Goal: Task Accomplishment & Management: Manage account settings

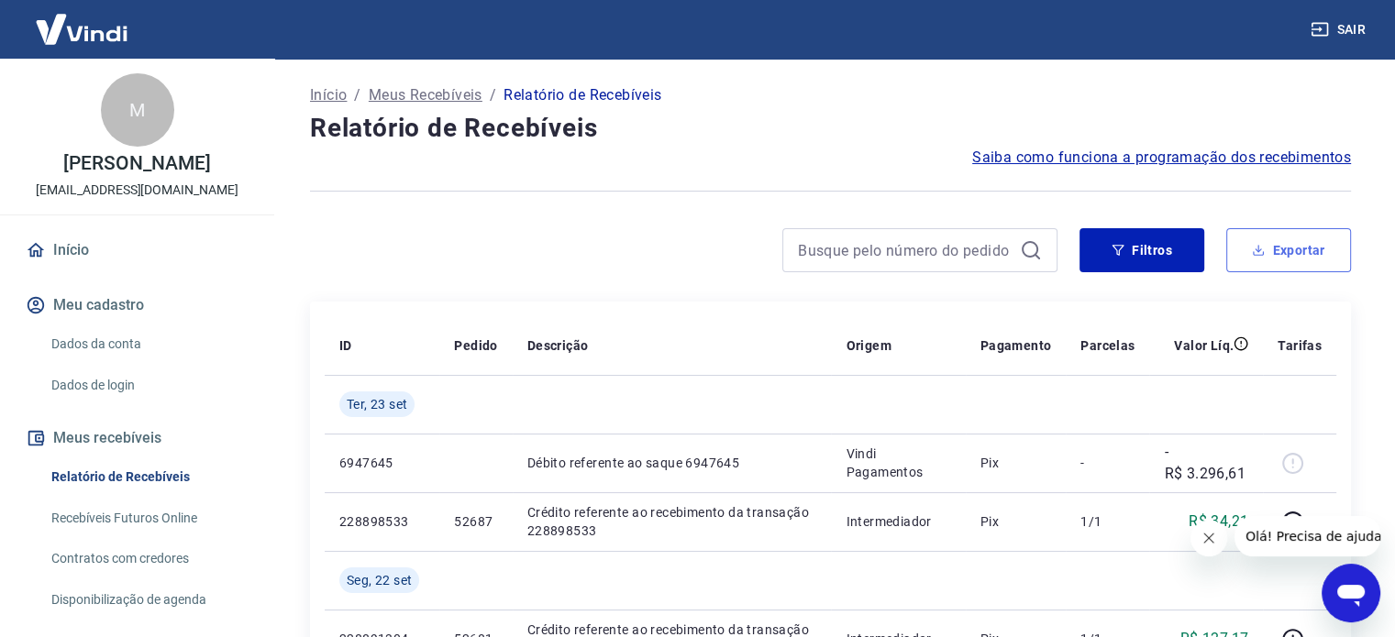
click at [1289, 252] on button "Exportar" at bounding box center [1288, 250] width 125 height 44
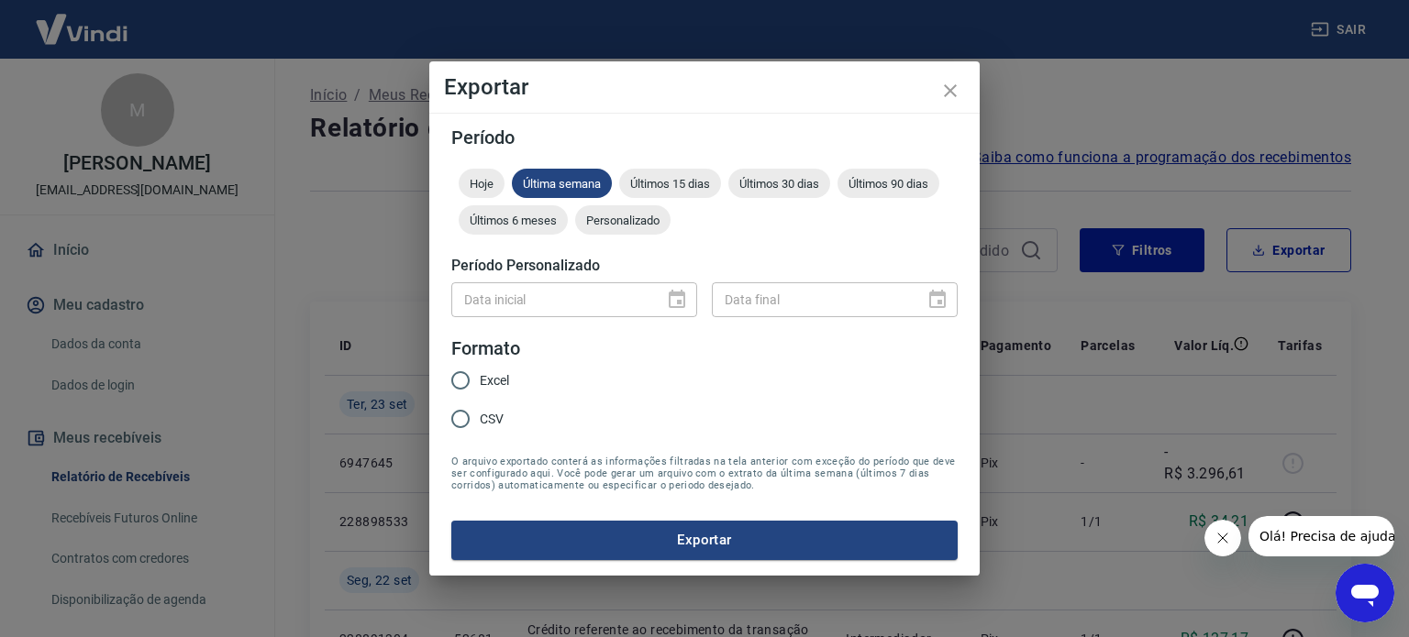
click at [1073, 186] on div "Exportar Período Hoje Última semana Últimos 15 dias Últimos 30 dias Últimos 90 …" at bounding box center [704, 318] width 1409 height 637
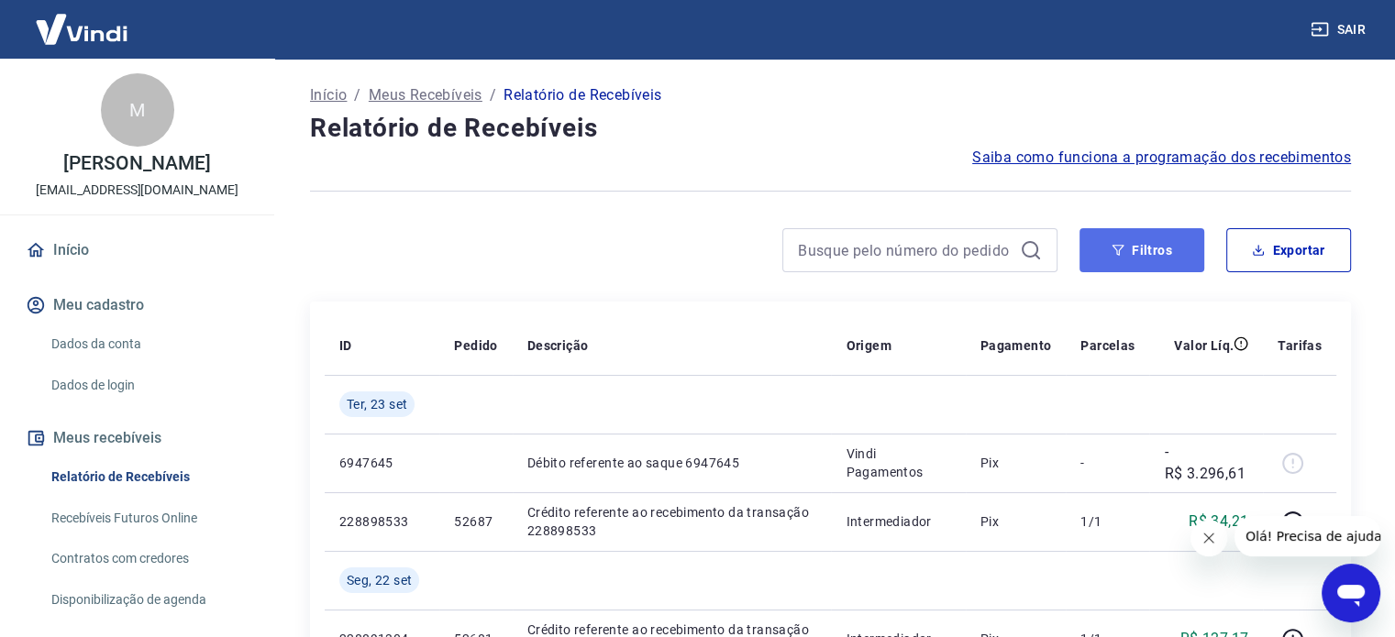
click at [1129, 249] on button "Filtros" at bounding box center [1141, 250] width 125 height 44
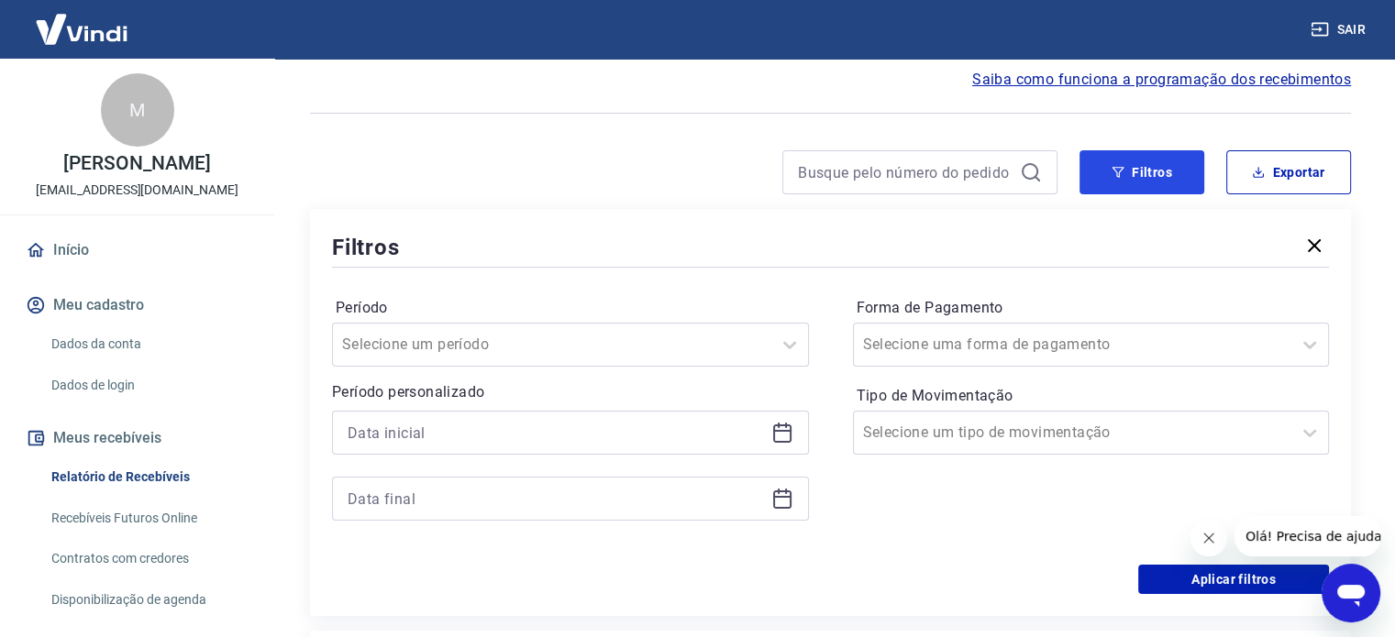
scroll to position [183, 0]
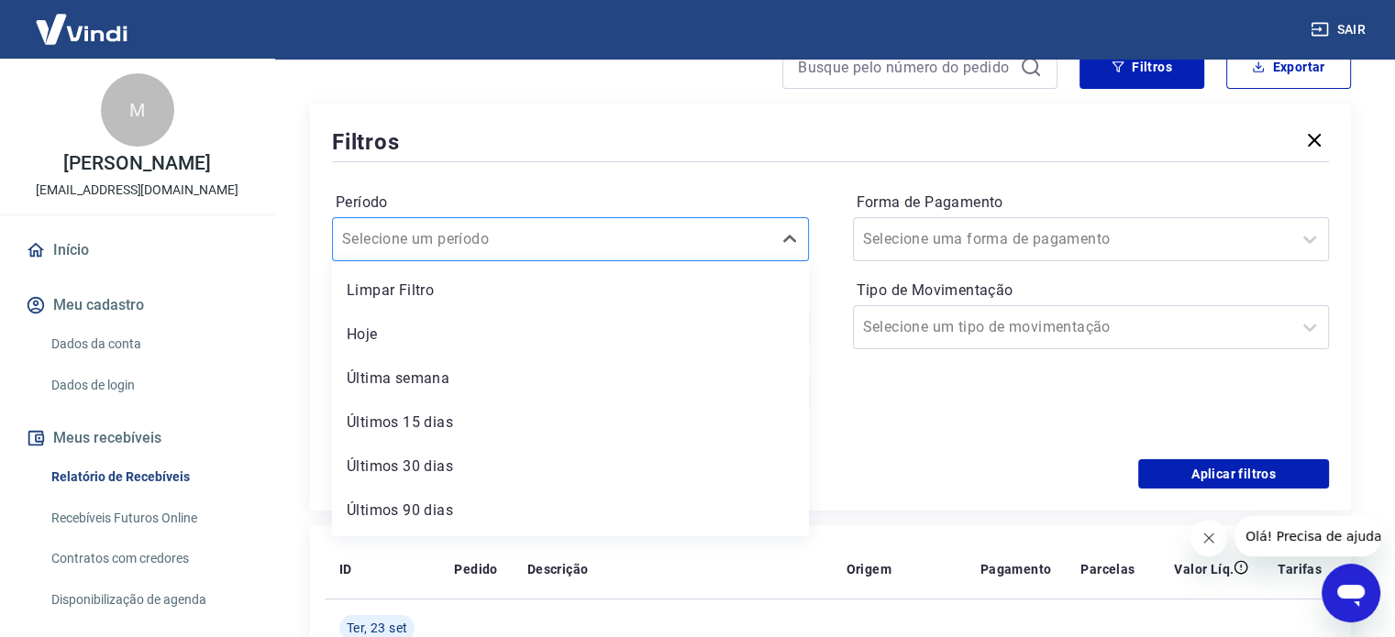
click at [511, 237] on div at bounding box center [552, 240] width 420 height 26
click at [702, 180] on div "Período option Limpar Filtro focused, 1 of 7. 7 results available. Use Up and D…" at bounding box center [830, 312] width 997 height 293
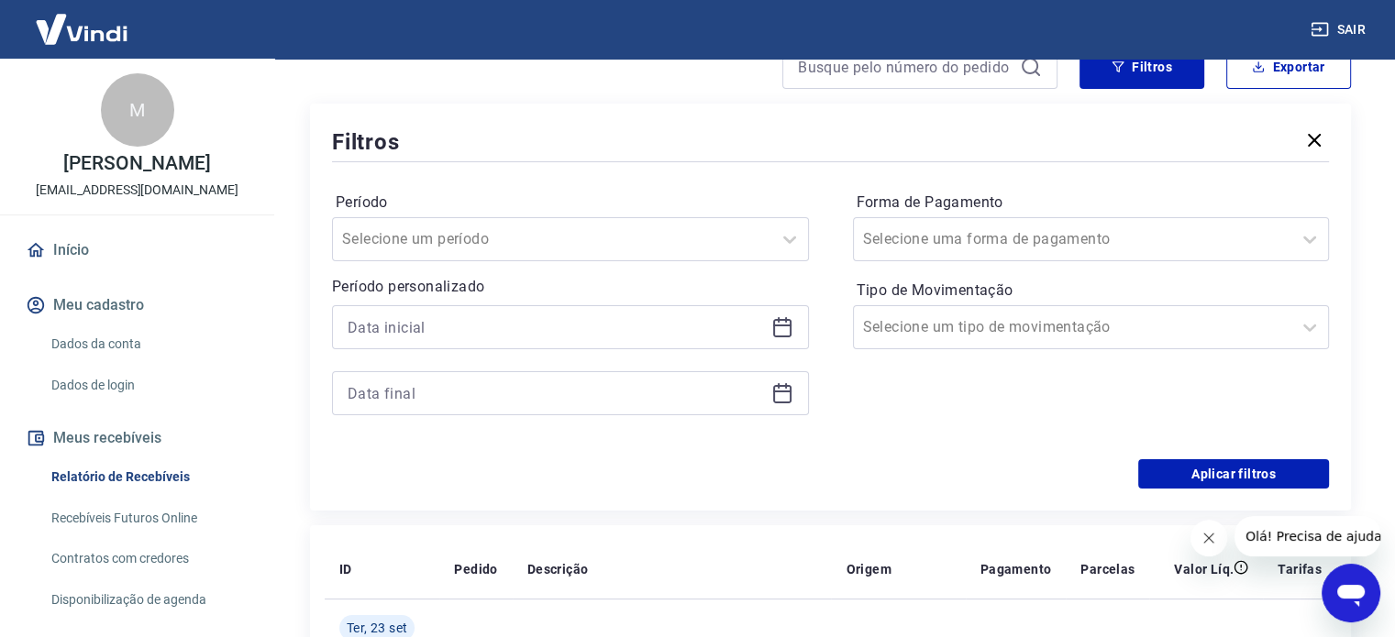
click at [791, 325] on icon at bounding box center [782, 327] width 22 height 22
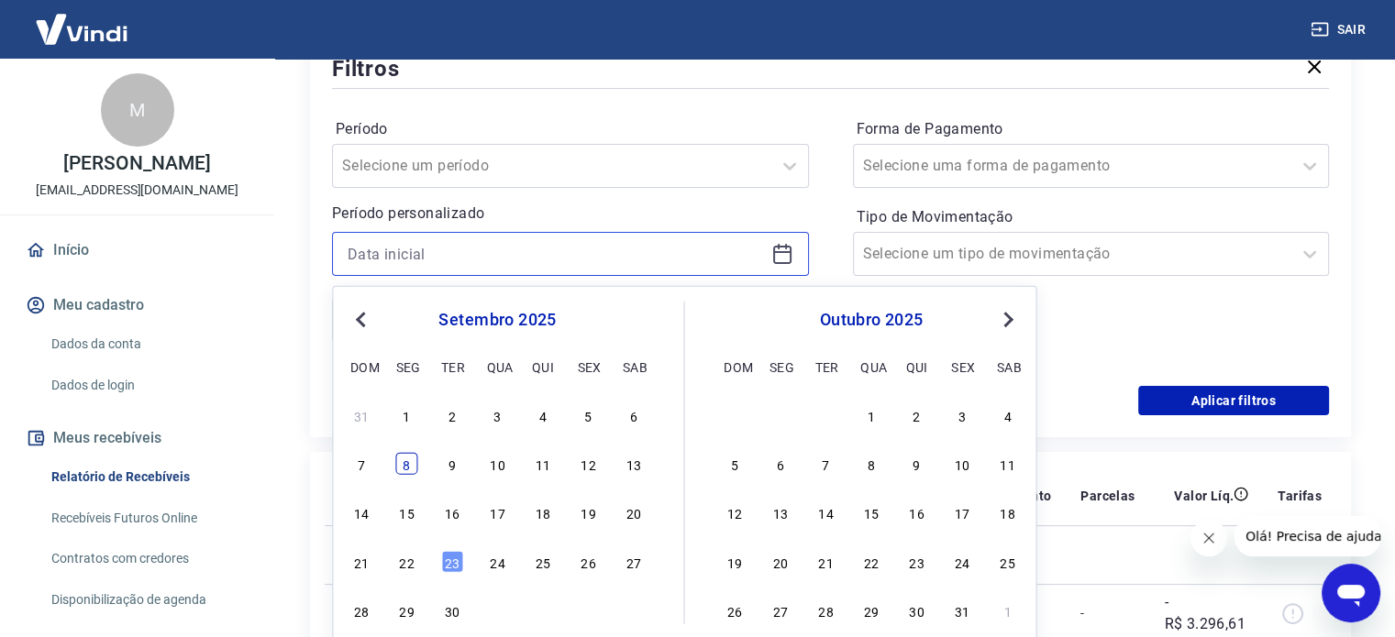
scroll to position [367, 0]
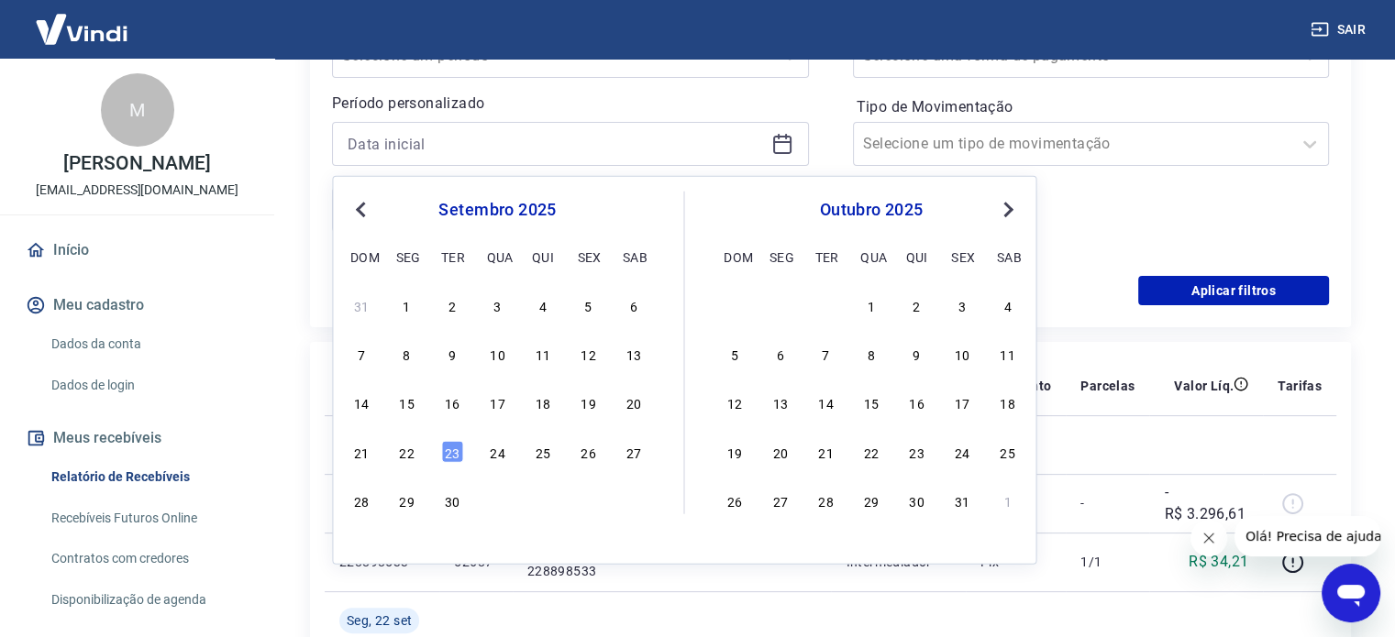
click at [362, 205] on span "Previous Month" at bounding box center [362, 208] width 0 height 21
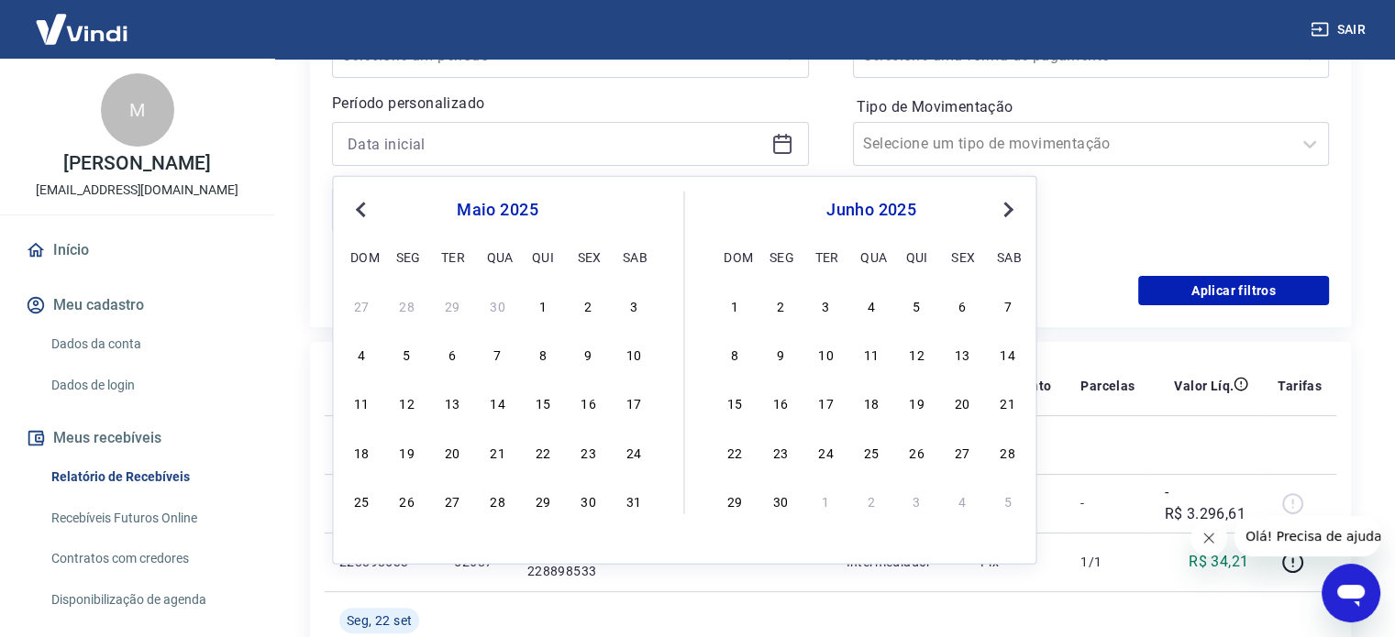
click at [362, 205] on span "Previous Month" at bounding box center [362, 208] width 0 height 21
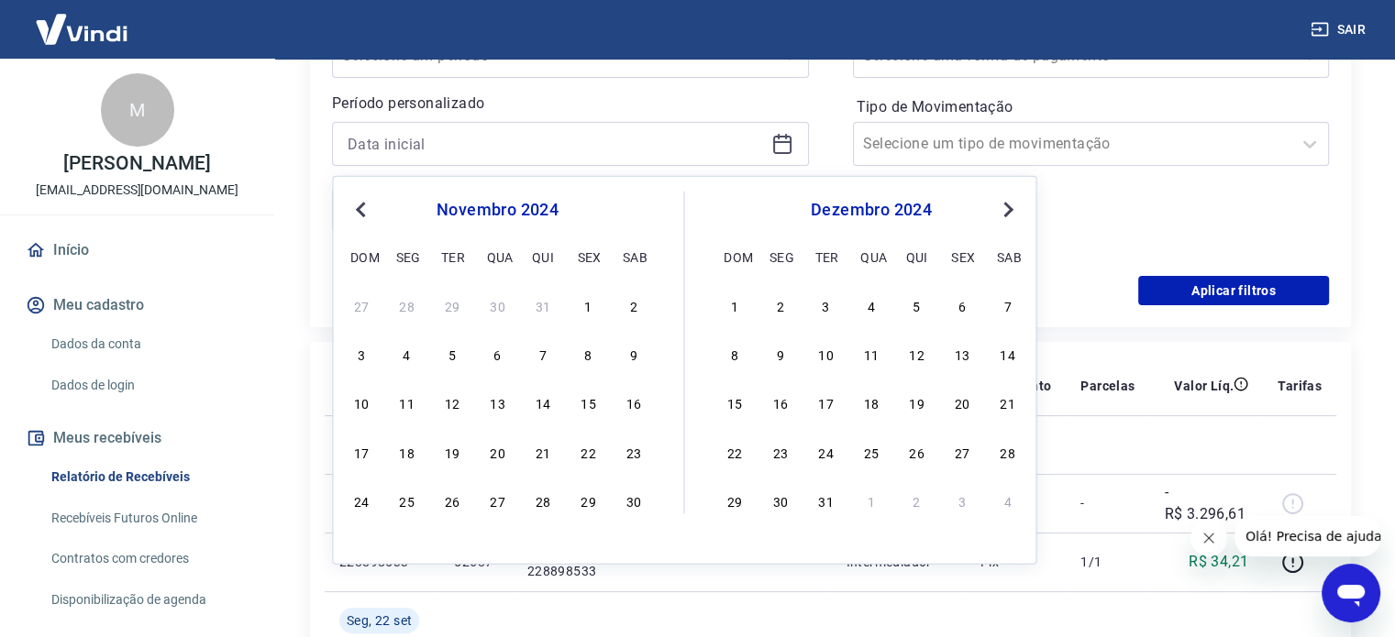
click at [362, 205] on span "Previous Month" at bounding box center [362, 208] width 0 height 21
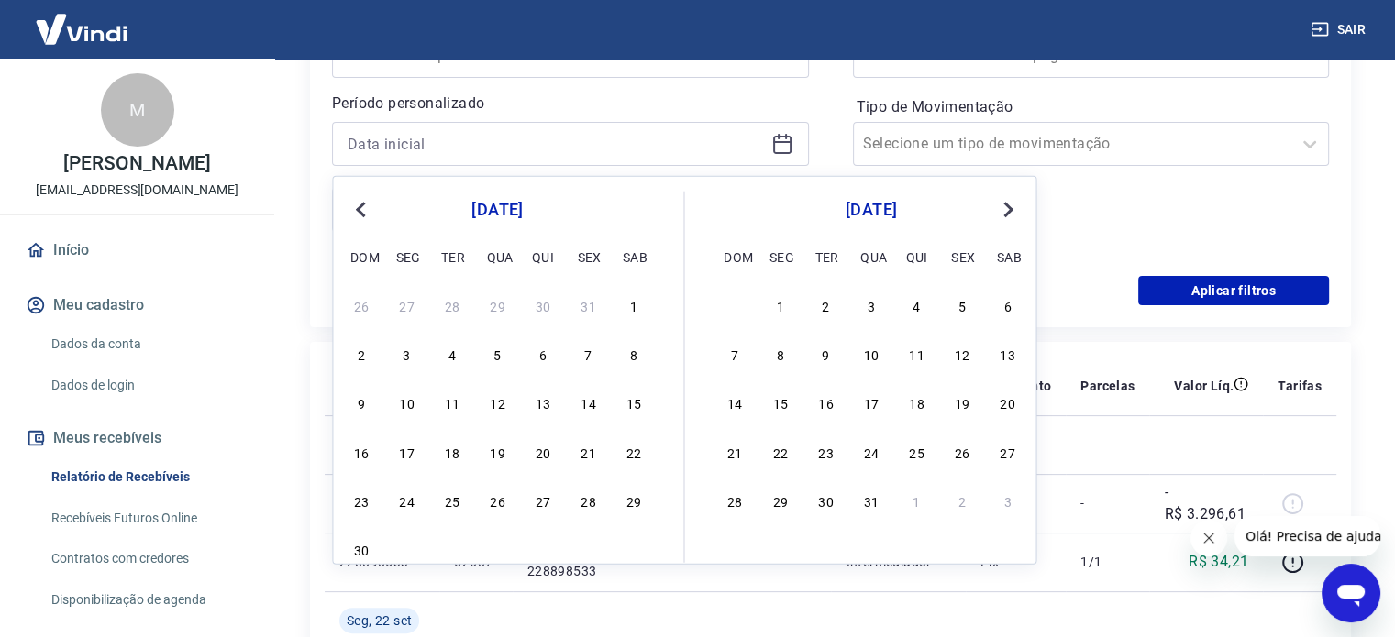
click at [362, 205] on span "Previous Month" at bounding box center [362, 208] width 0 height 21
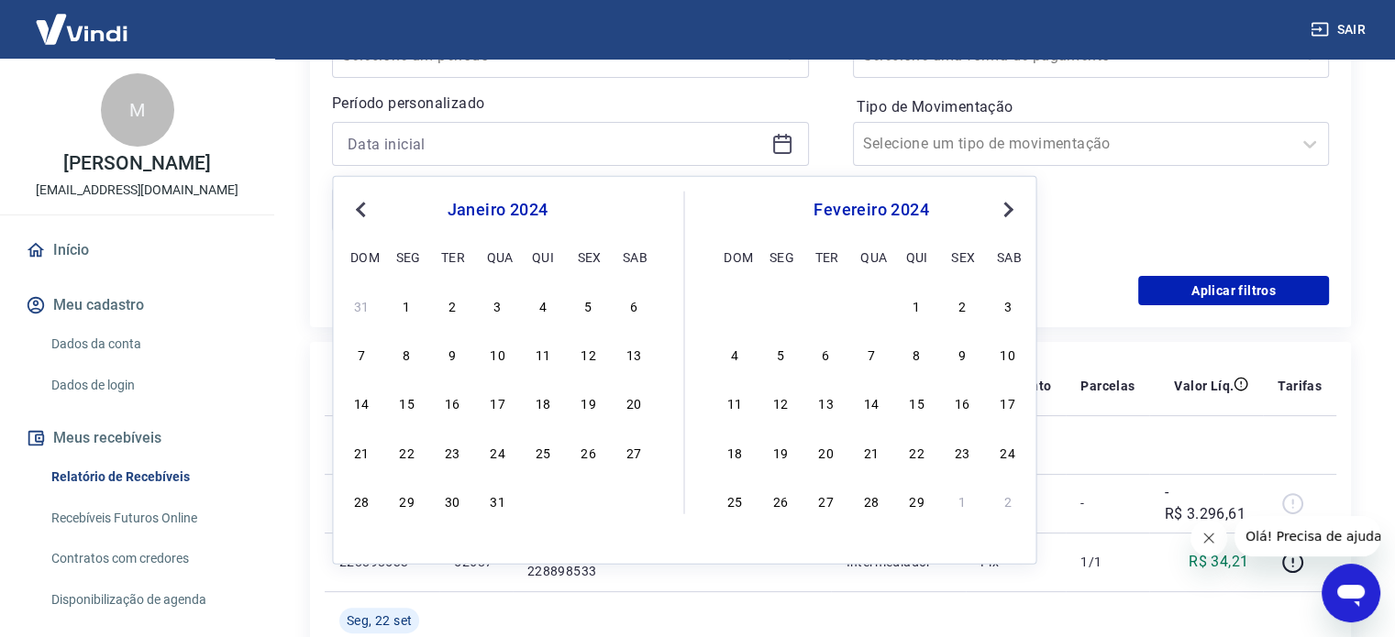
click at [362, 205] on span "Previous Month" at bounding box center [362, 208] width 0 height 21
click at [1006, 205] on span "Next Month" at bounding box center [1006, 208] width 0 height 21
click at [413, 303] on div "1" at bounding box center [407, 305] width 22 height 22
type input "01/01/2024"
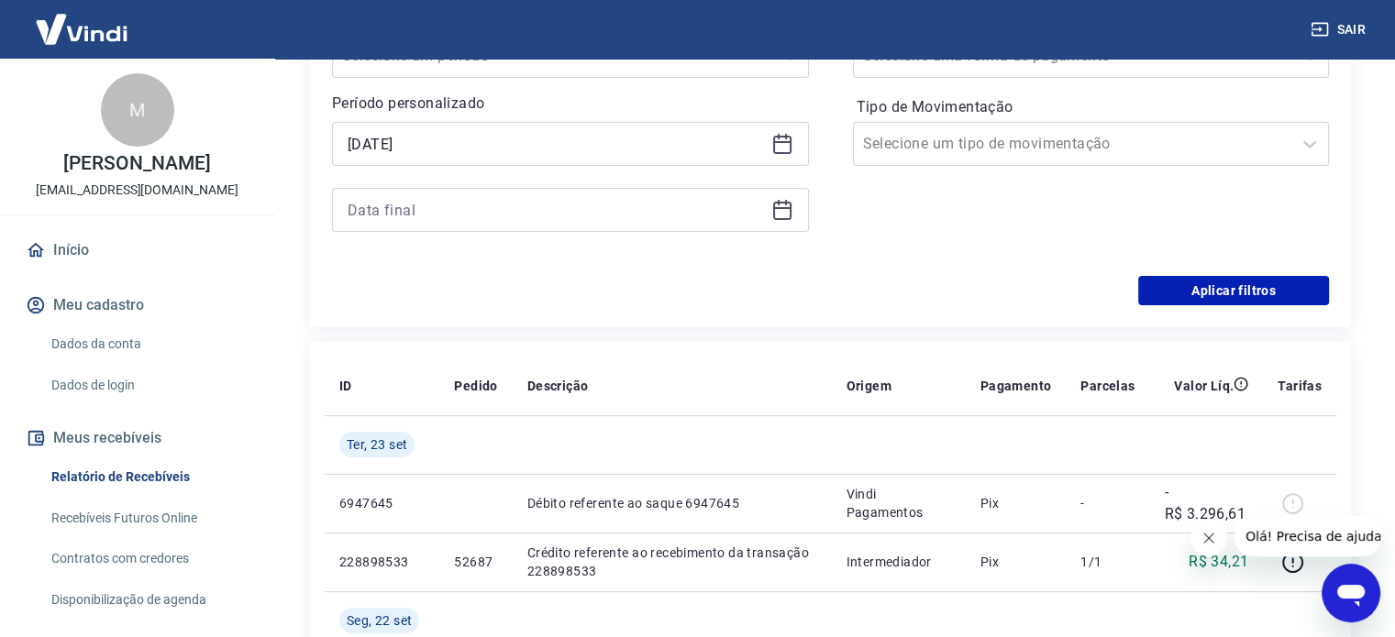
click at [781, 209] on icon at bounding box center [782, 210] width 22 height 22
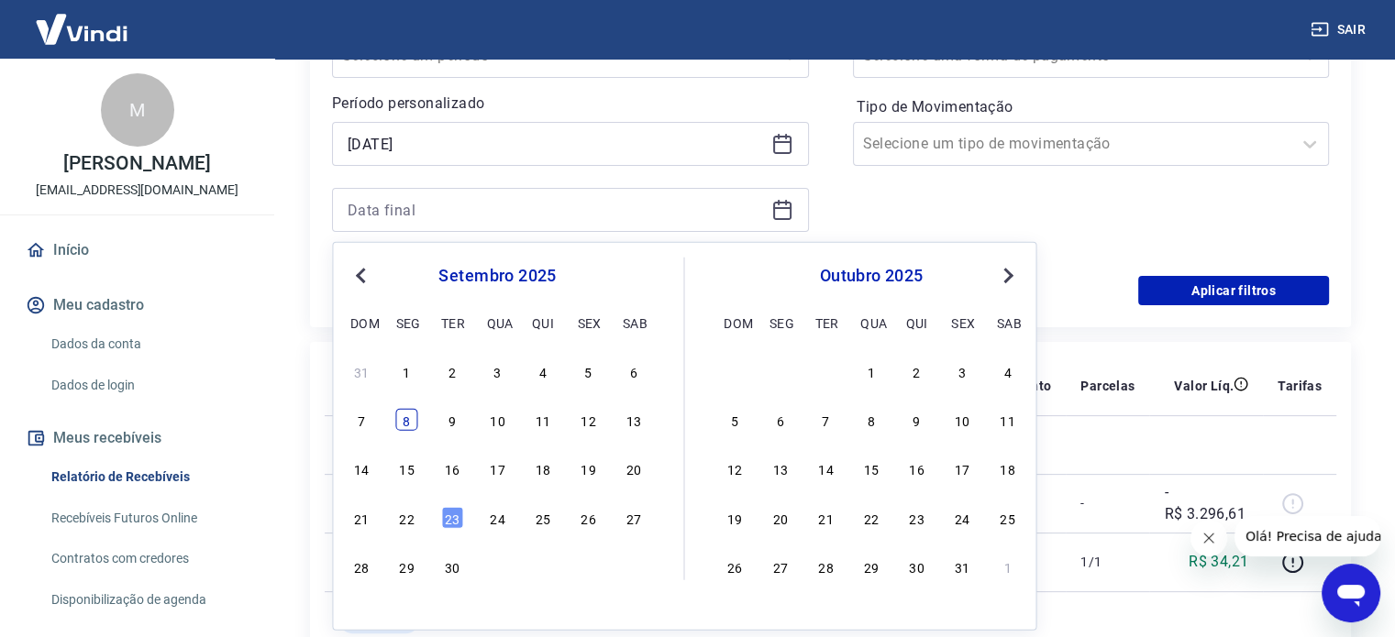
click at [404, 425] on div "8" at bounding box center [407, 420] width 22 height 22
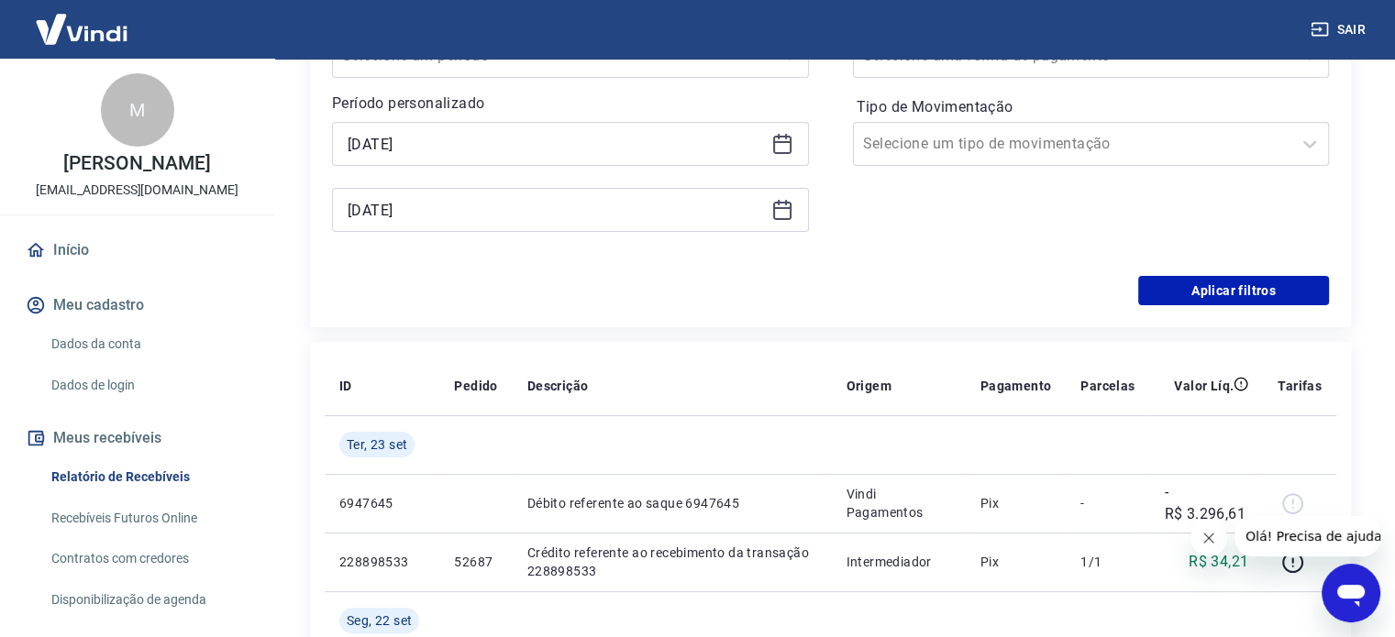
click at [774, 211] on icon at bounding box center [782, 210] width 22 height 22
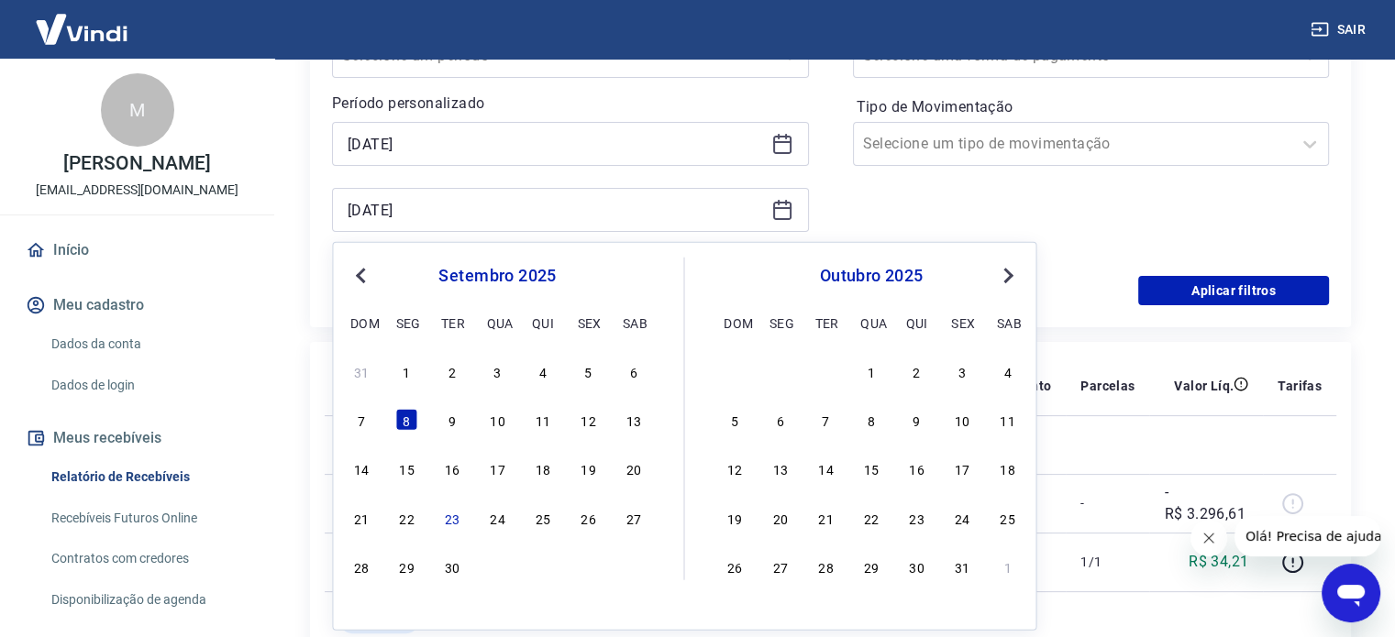
click at [351, 265] on button "Previous Month" at bounding box center [360, 276] width 22 height 22
click at [361, 267] on button "Previous Month" at bounding box center [360, 276] width 22 height 22
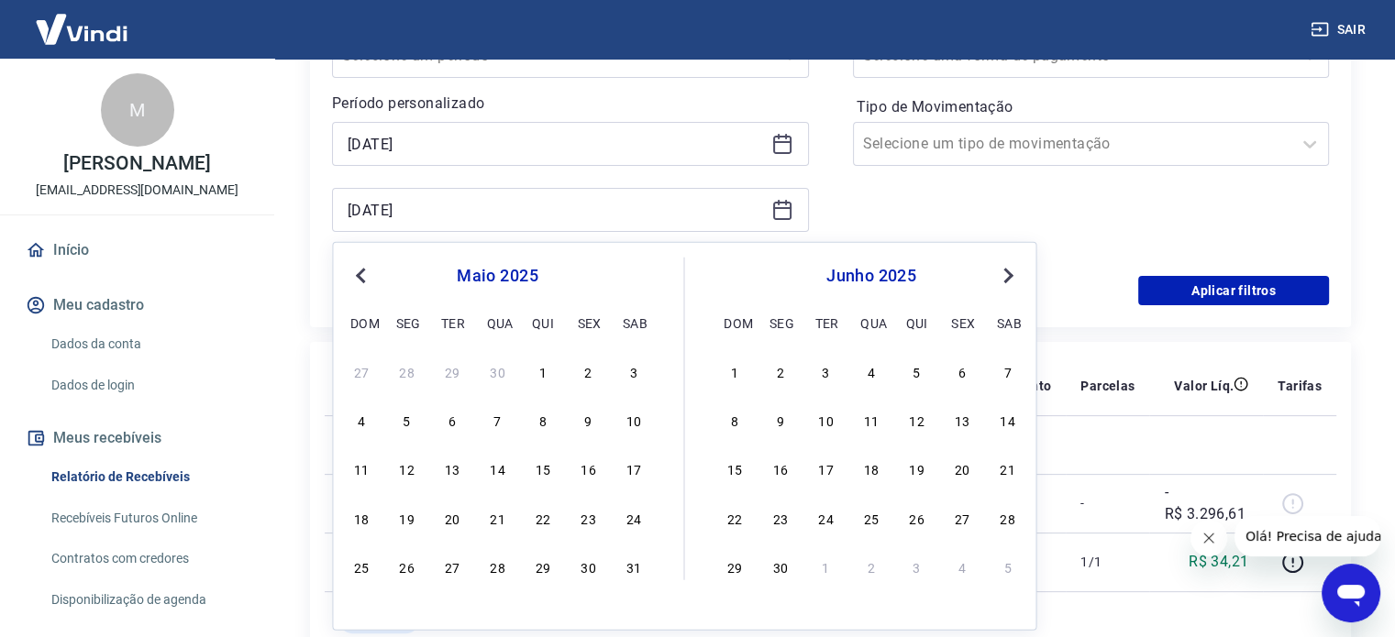
click at [361, 267] on button "Previous Month" at bounding box center [360, 276] width 22 height 22
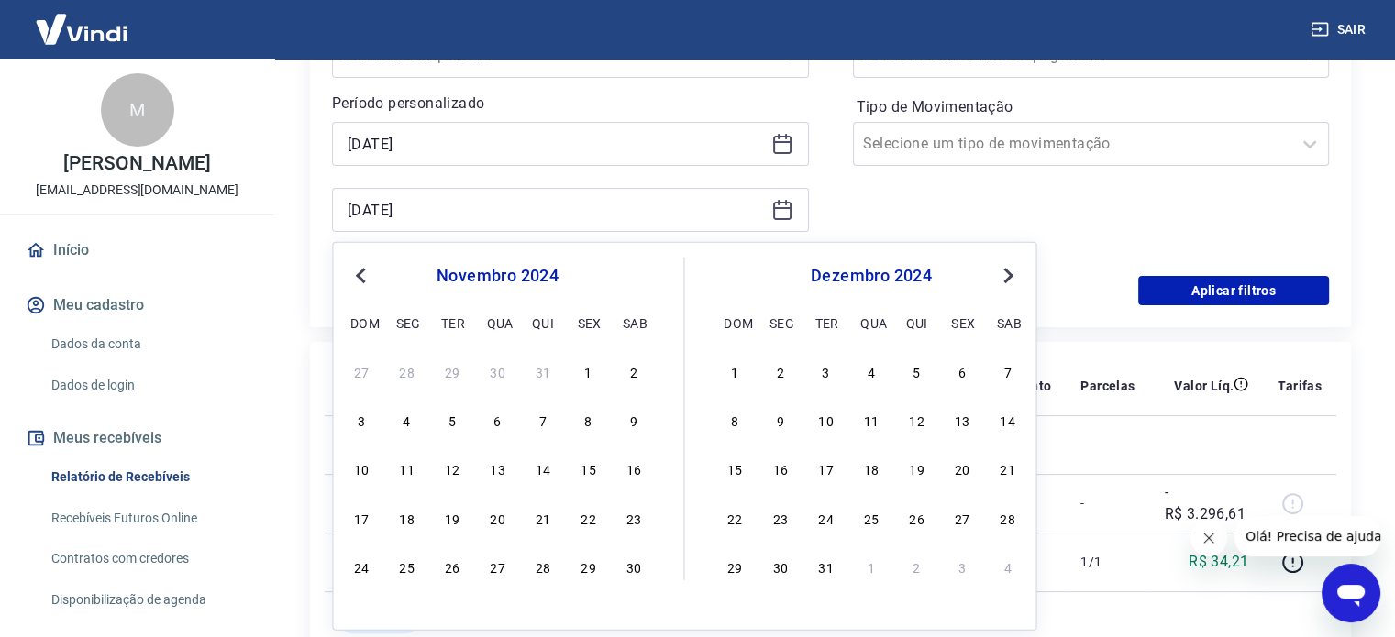
click at [361, 267] on button "Previous Month" at bounding box center [360, 276] width 22 height 22
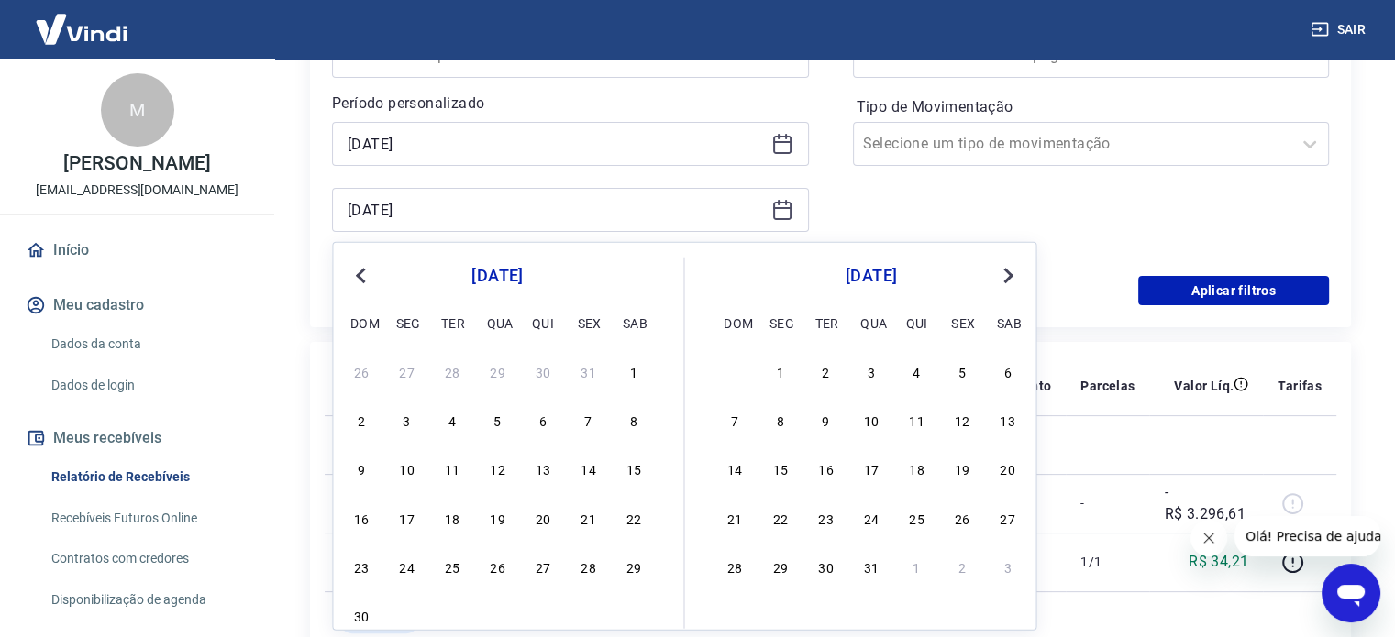
click at [361, 267] on button "Previous Month" at bounding box center [360, 276] width 22 height 22
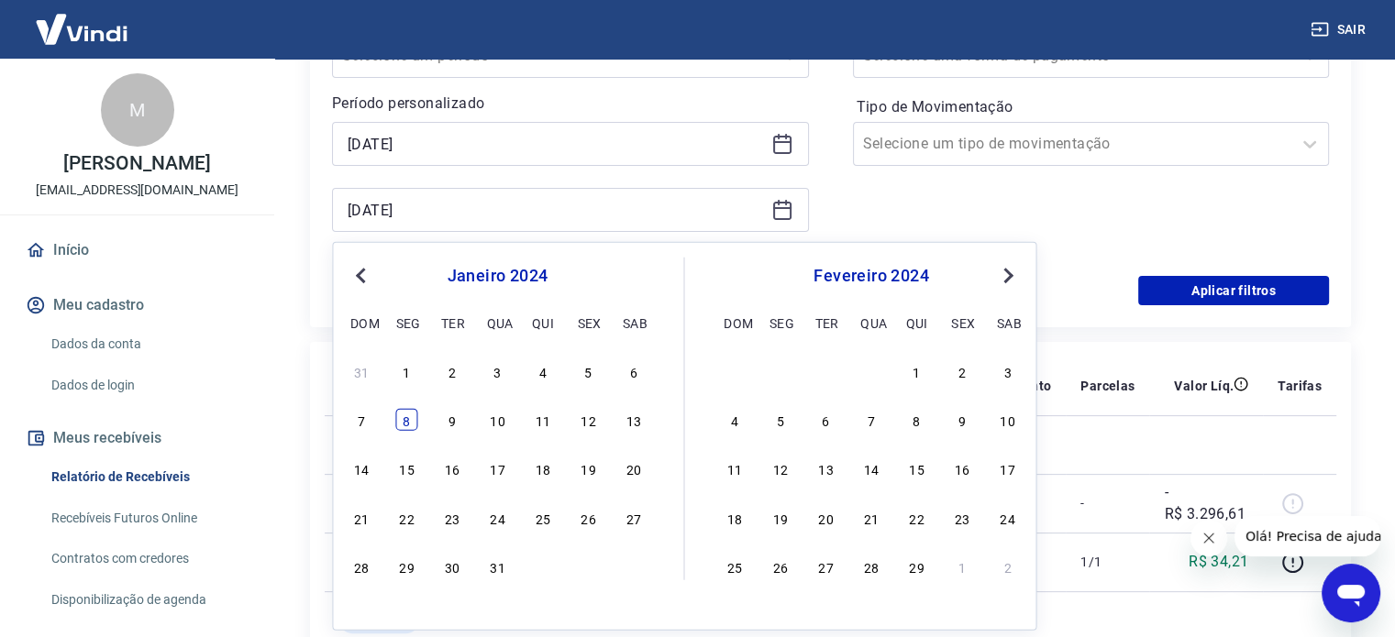
click at [411, 418] on div "8" at bounding box center [407, 420] width 22 height 22
type input "08/01/2024"
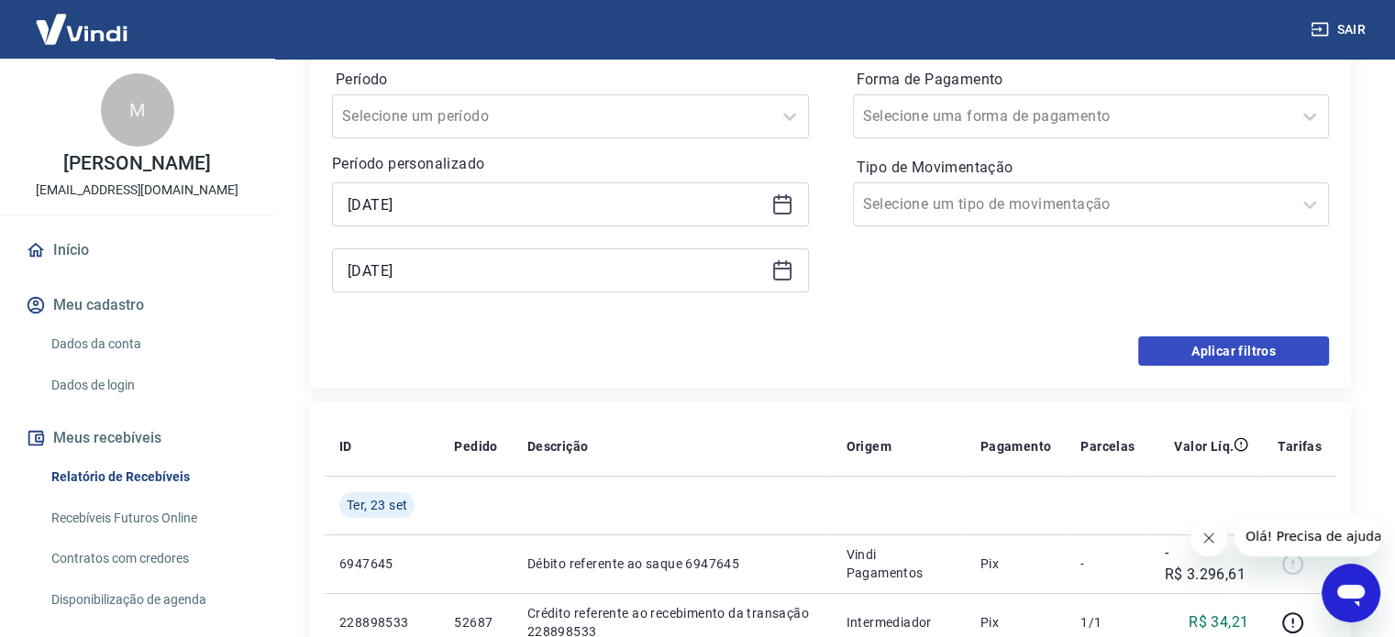
scroll to position [275, 0]
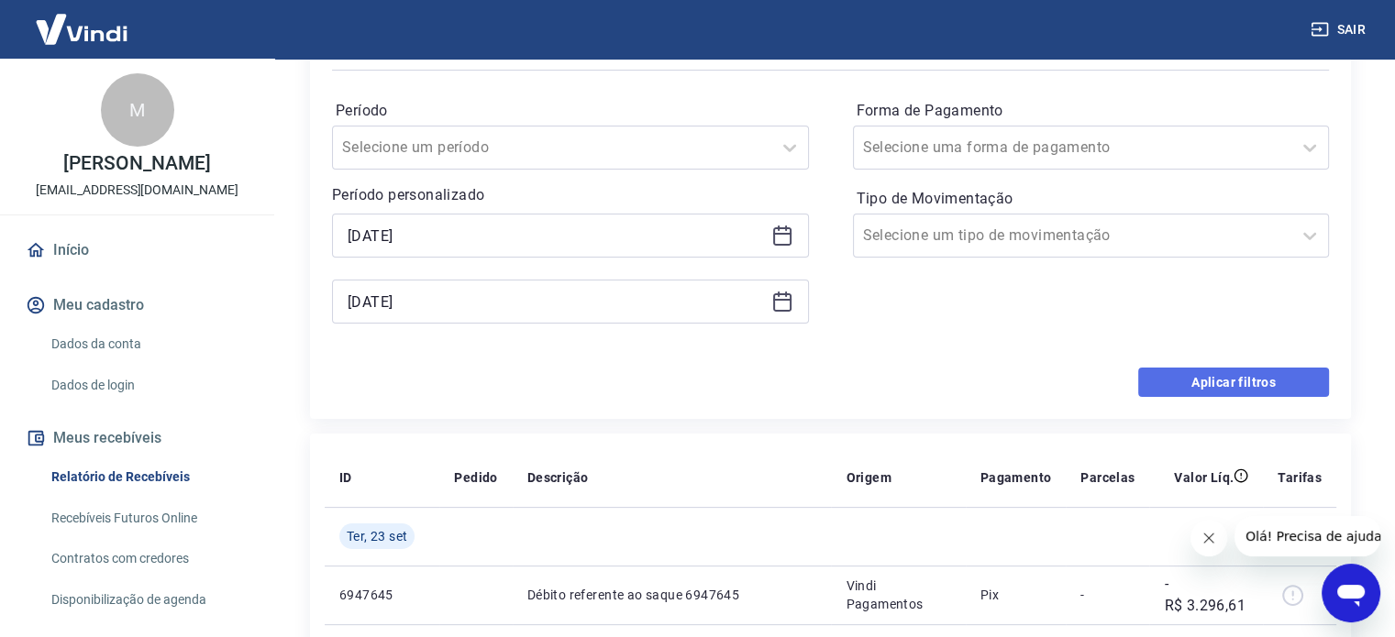
click at [1215, 381] on button "Aplicar filtros" at bounding box center [1233, 382] width 191 height 29
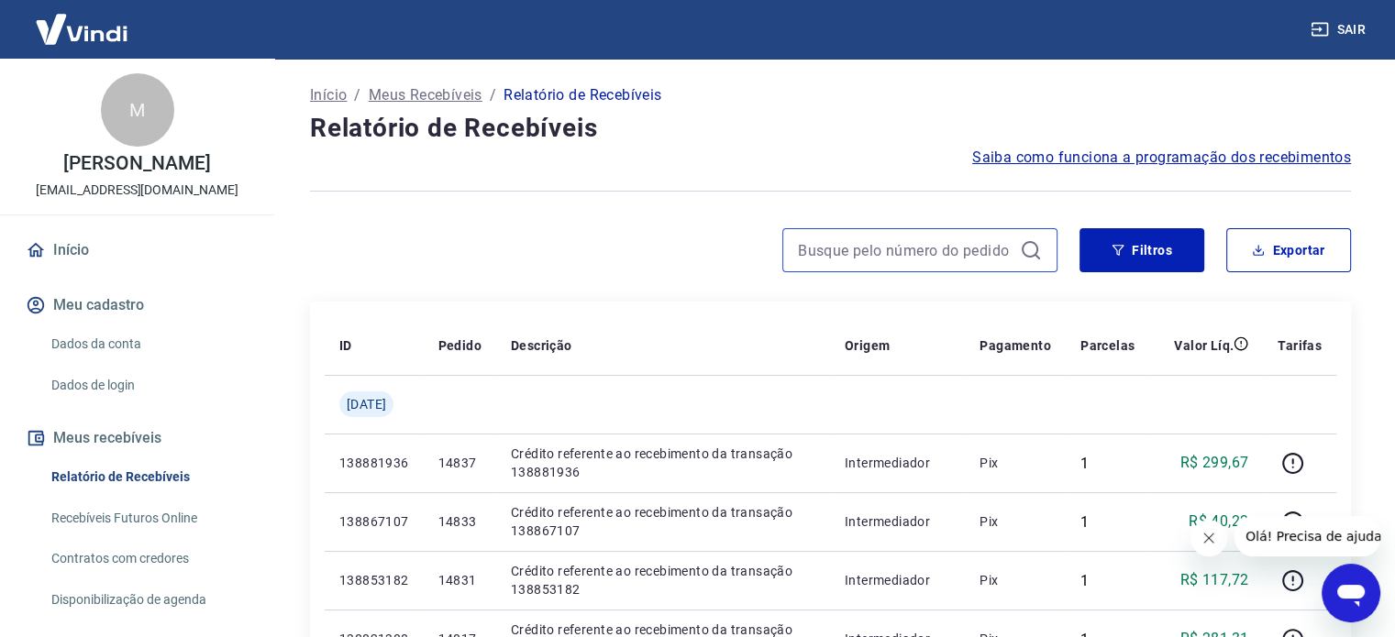
click at [861, 253] on input at bounding box center [905, 251] width 215 height 28
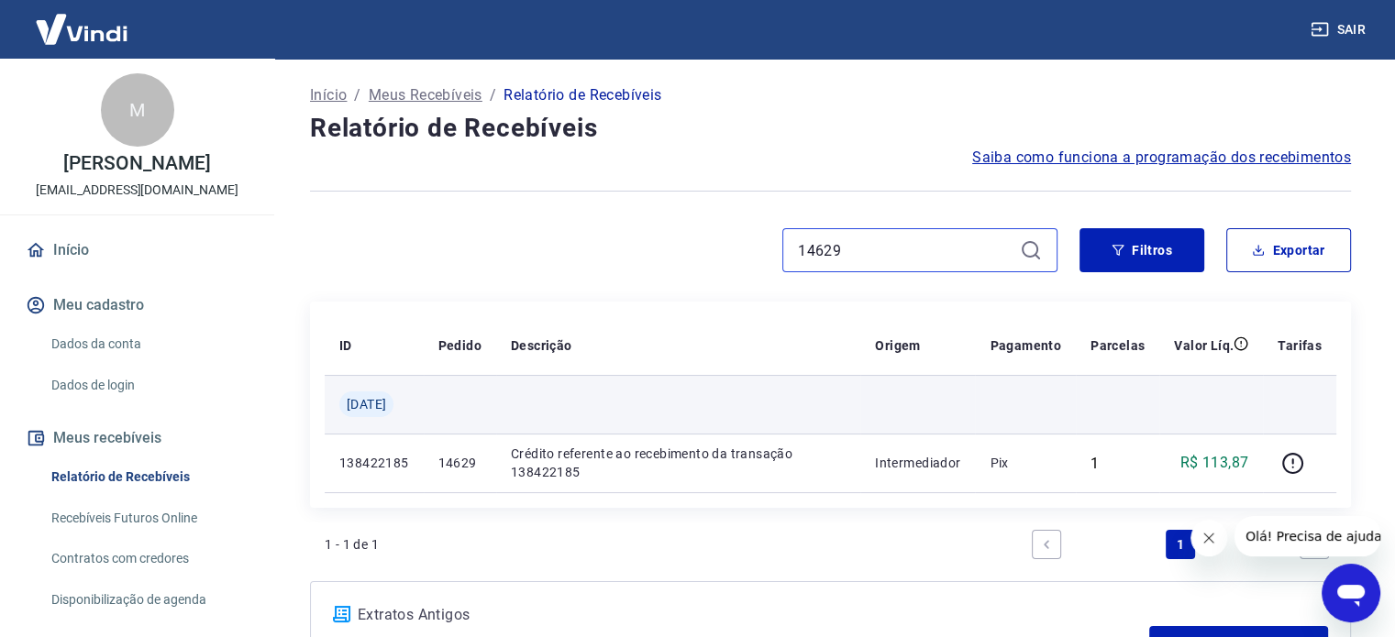
scroll to position [92, 0]
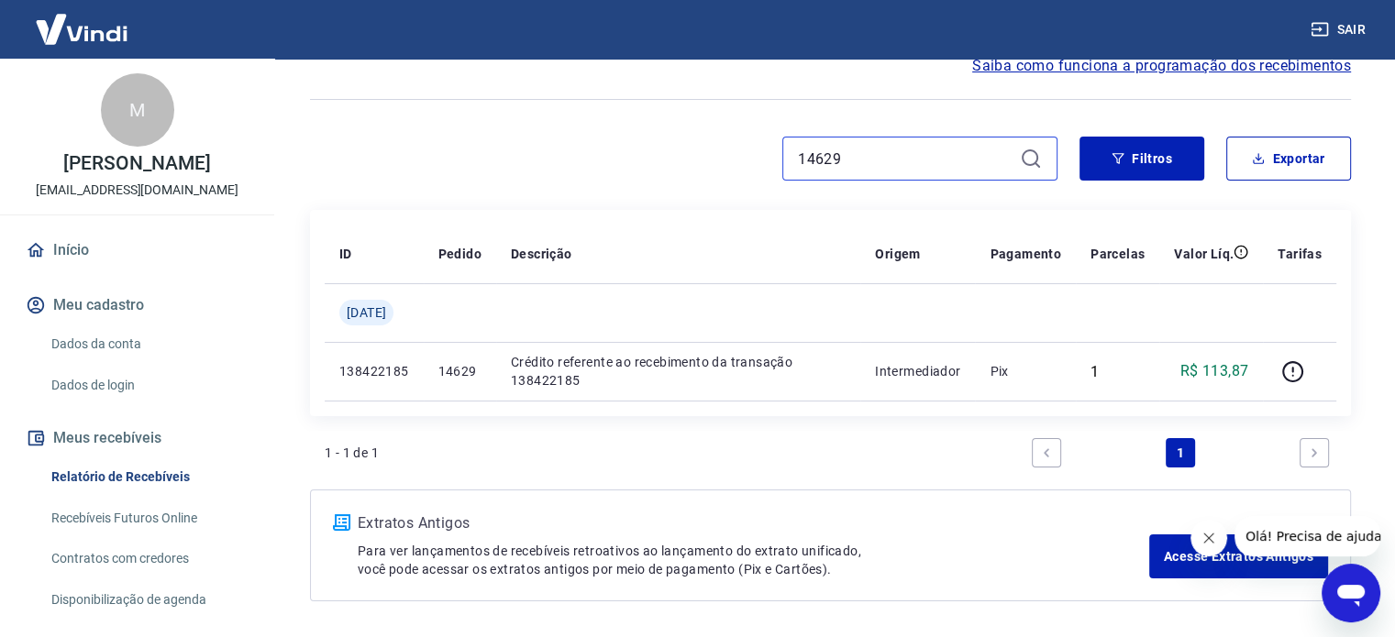
drag, startPoint x: 862, startPoint y: 167, endPoint x: 772, endPoint y: 157, distance: 90.4
click at [772, 157] on div "14629" at bounding box center [683, 159] width 747 height 44
paste input "03"
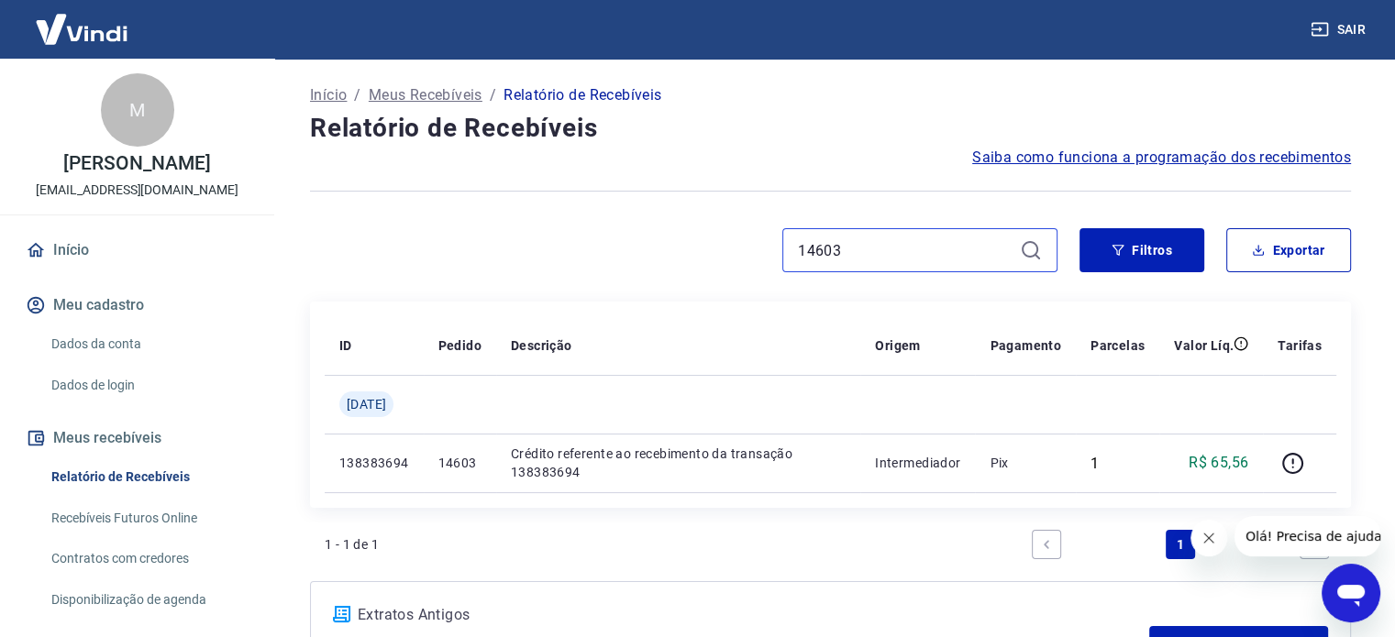
drag, startPoint x: 883, startPoint y: 247, endPoint x: 754, endPoint y: 249, distance: 129.3
click at [754, 249] on div "14603" at bounding box center [683, 250] width 747 height 44
paste input "45"
drag, startPoint x: 870, startPoint y: 257, endPoint x: 774, endPoint y: 250, distance: 96.5
click at [774, 250] on div "14645" at bounding box center [683, 250] width 747 height 44
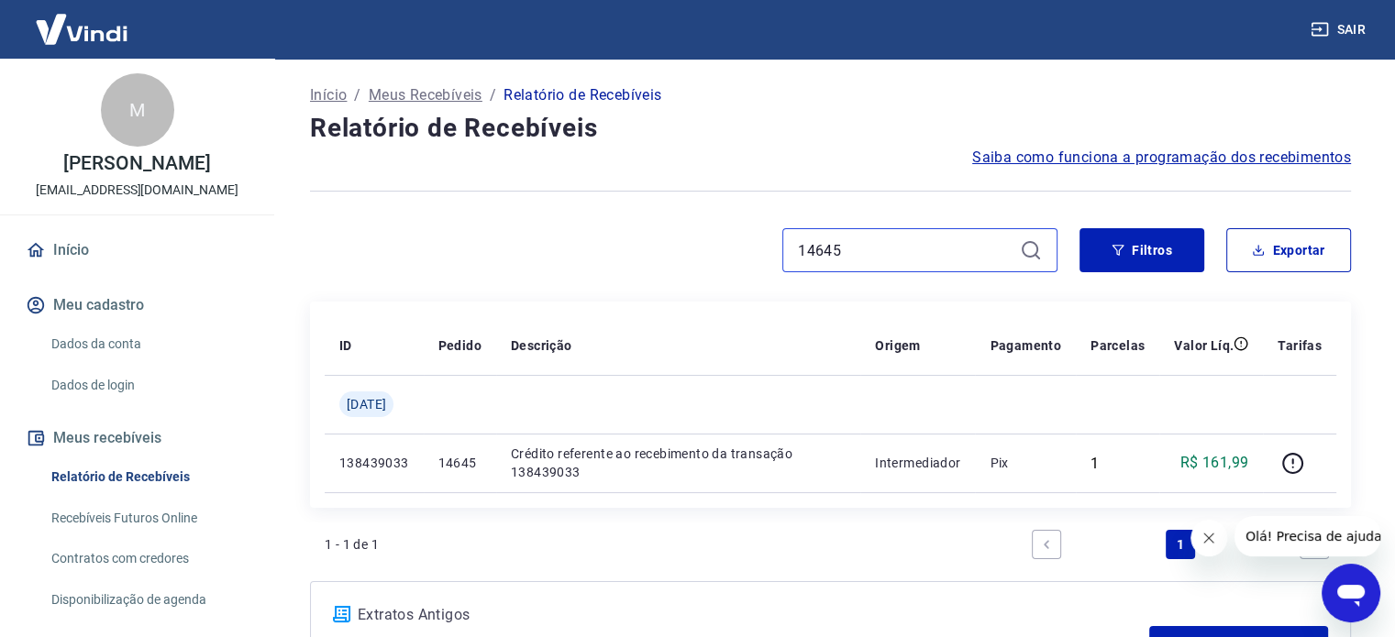
paste input "2"
type input "14625"
drag, startPoint x: 873, startPoint y: 262, endPoint x: 762, endPoint y: 263, distance: 111.0
click at [762, 263] on div "14625" at bounding box center [683, 250] width 747 height 44
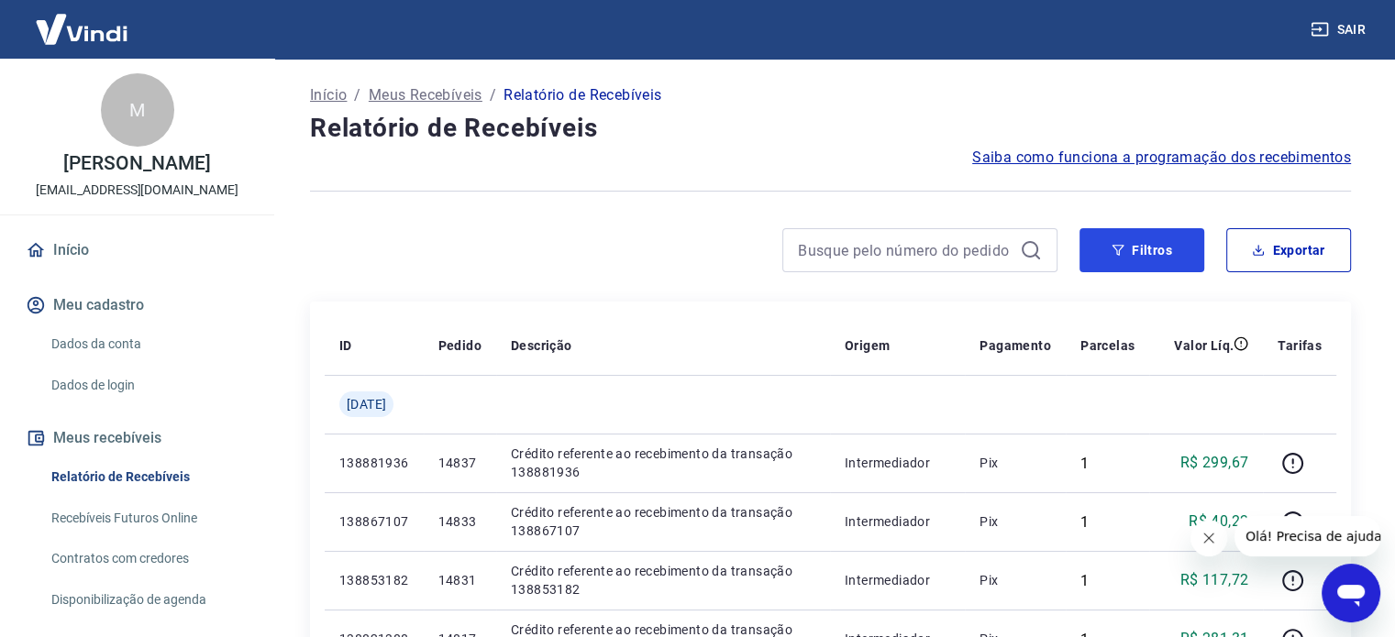
drag, startPoint x: 1149, startPoint y: 245, endPoint x: 459, endPoint y: 285, distance: 691.7
click at [1149, 245] on button "Filtros" at bounding box center [1141, 250] width 125 height 44
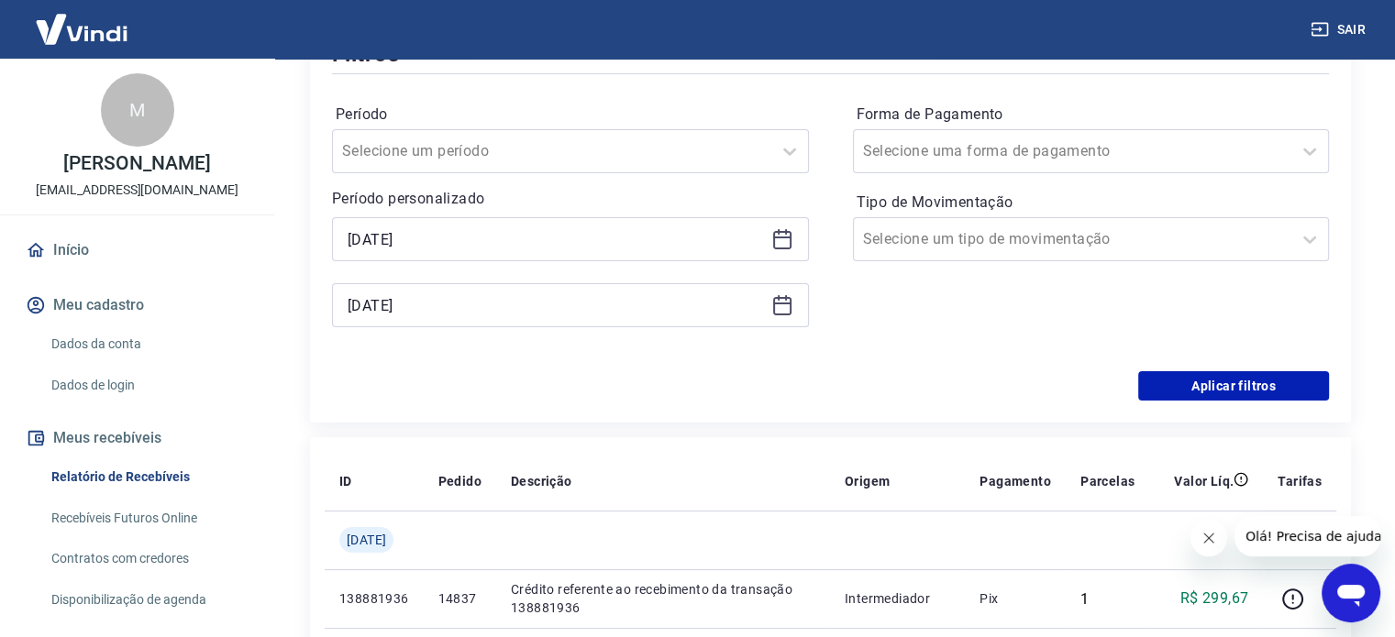
scroll to position [275, 0]
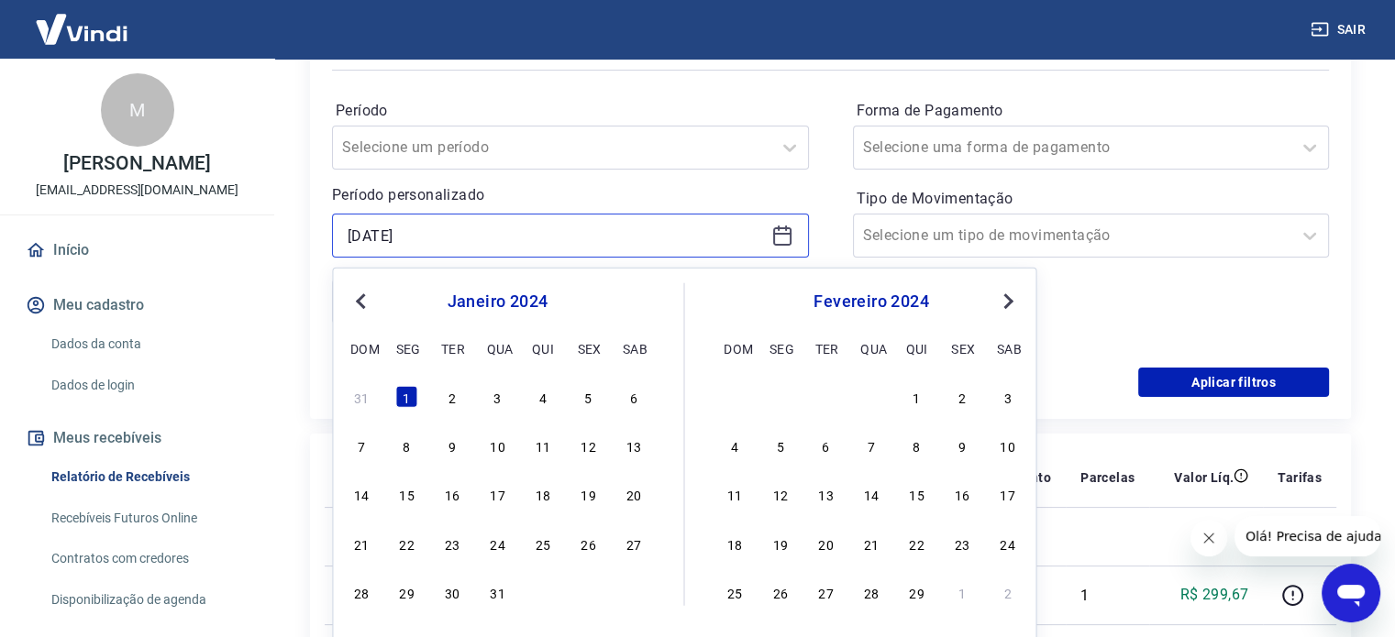
click at [363, 233] on input "01/01/2024" at bounding box center [556, 236] width 416 height 28
type input "0"
type input "04/01/2024"
click at [538, 389] on div "4" at bounding box center [543, 397] width 22 height 22
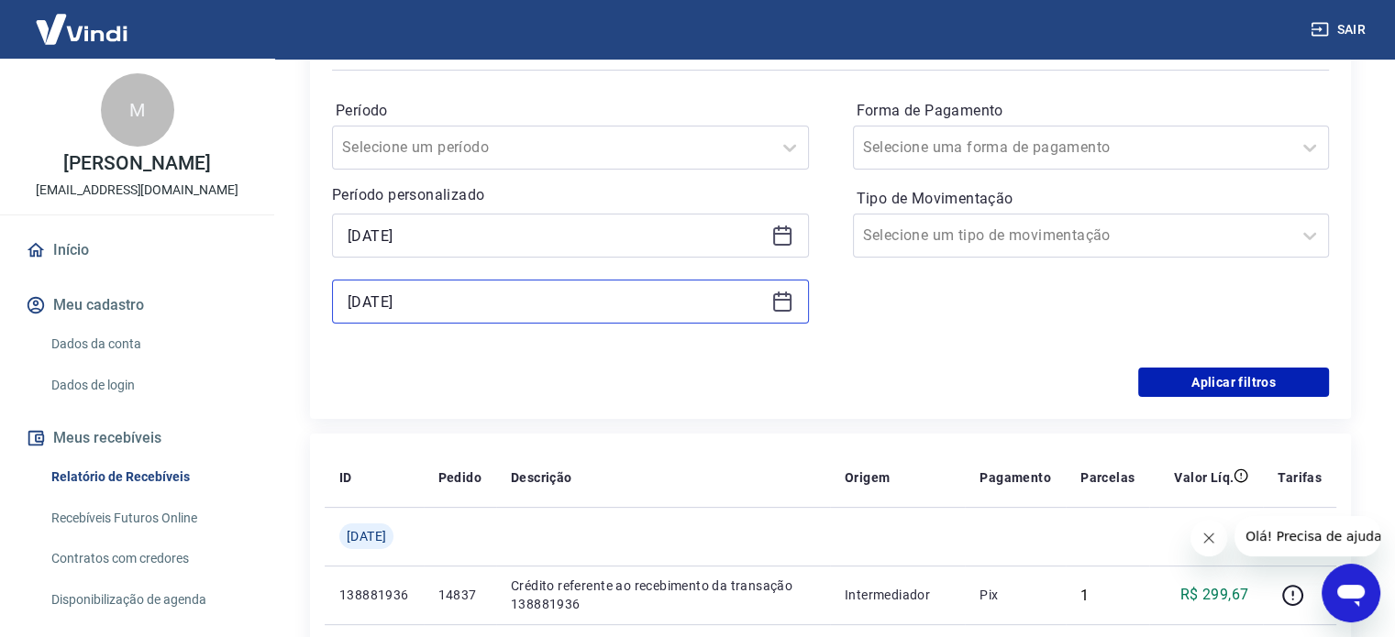
click at [447, 302] on input "08/01/2024" at bounding box center [556, 302] width 416 height 28
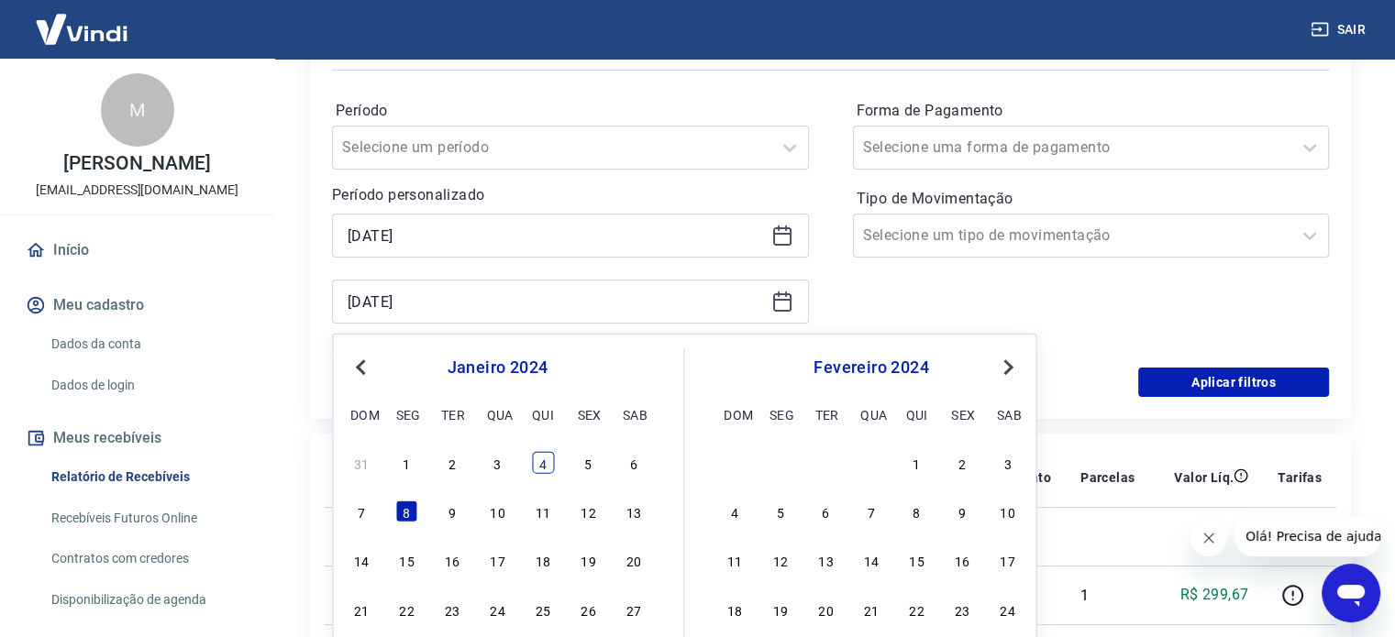
click at [541, 462] on div "4" at bounding box center [543, 463] width 22 height 22
type input "04/01/2024"
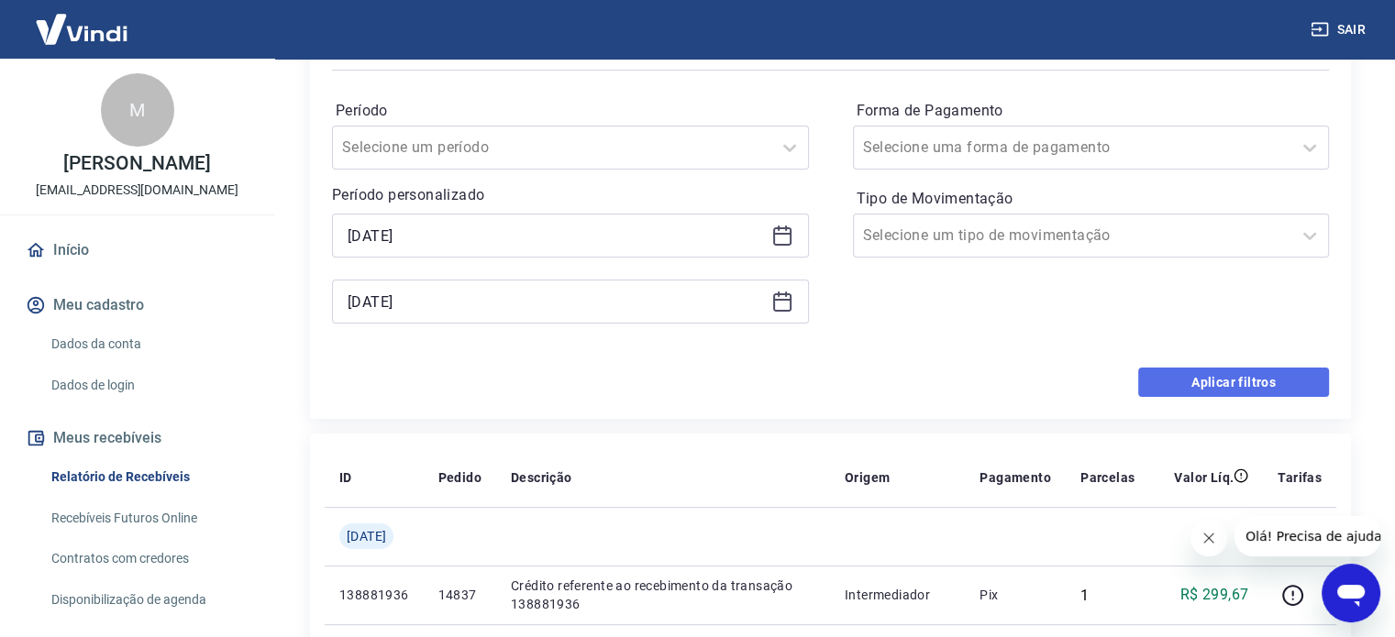
click at [1210, 371] on button "Aplicar filtros" at bounding box center [1233, 382] width 191 height 29
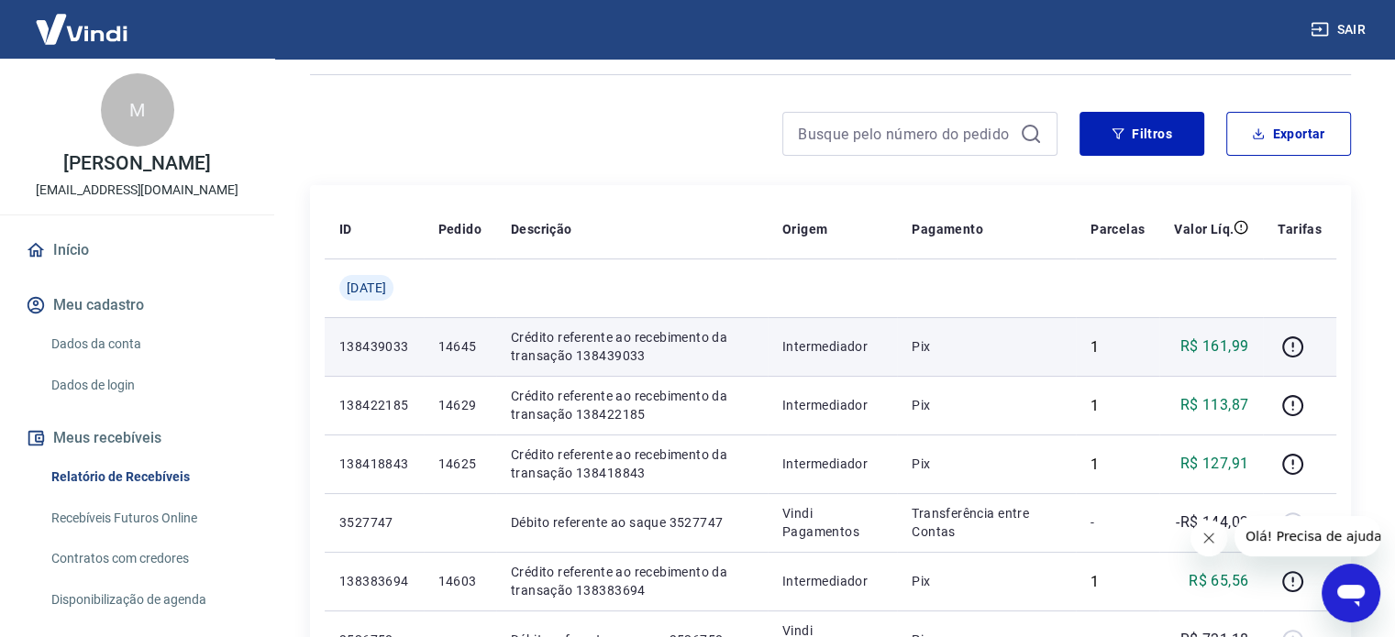
scroll to position [92, 0]
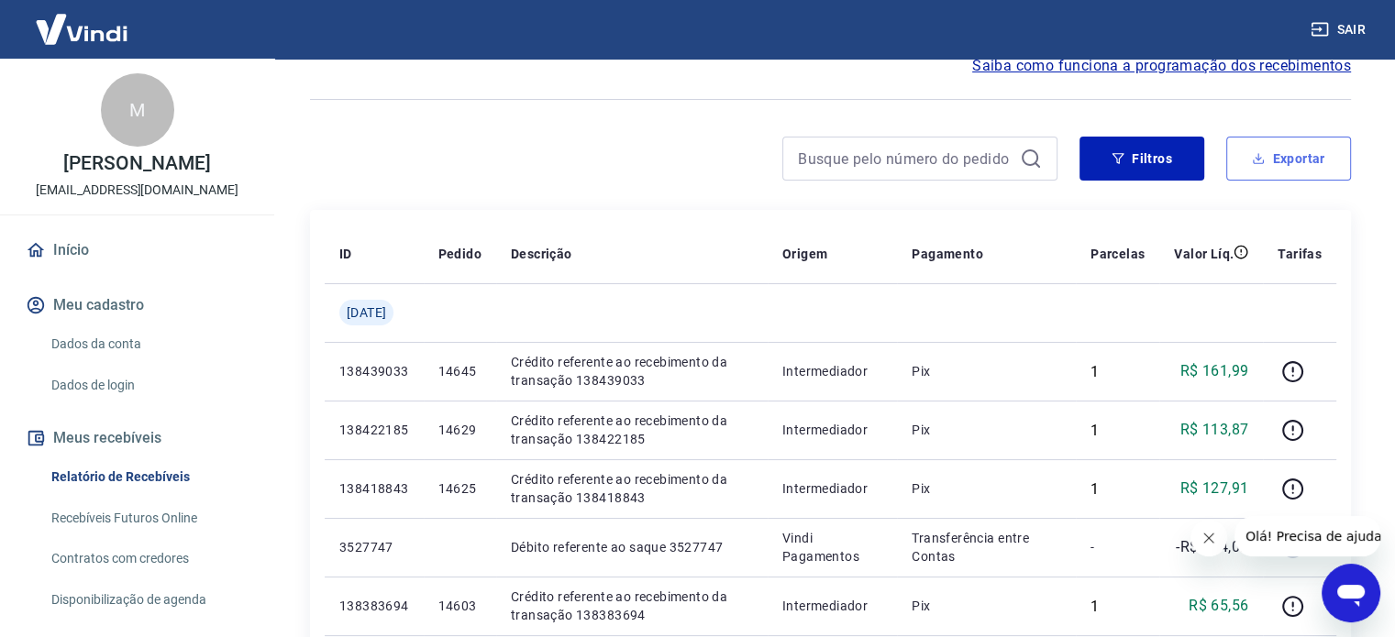
click at [1294, 161] on button "Exportar" at bounding box center [1288, 159] width 125 height 44
type input "04/01/2024"
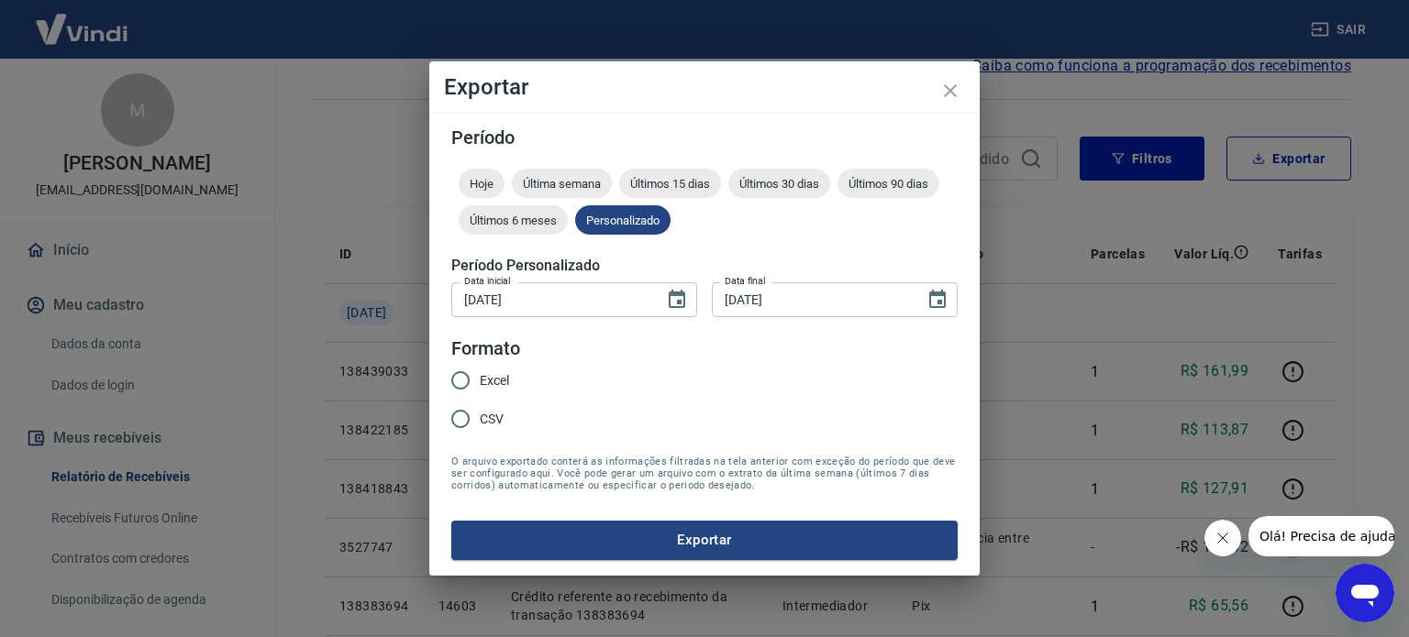
click at [455, 375] on input "Excel" at bounding box center [460, 380] width 39 height 39
radio input "true"
click at [673, 520] on form "Período Hoje Última semana Últimos 15 dias Últimos 30 dias Últimos 90 dias Últi…" at bounding box center [704, 343] width 506 height 431
click at [713, 540] on button "Exportar" at bounding box center [704, 540] width 506 height 39
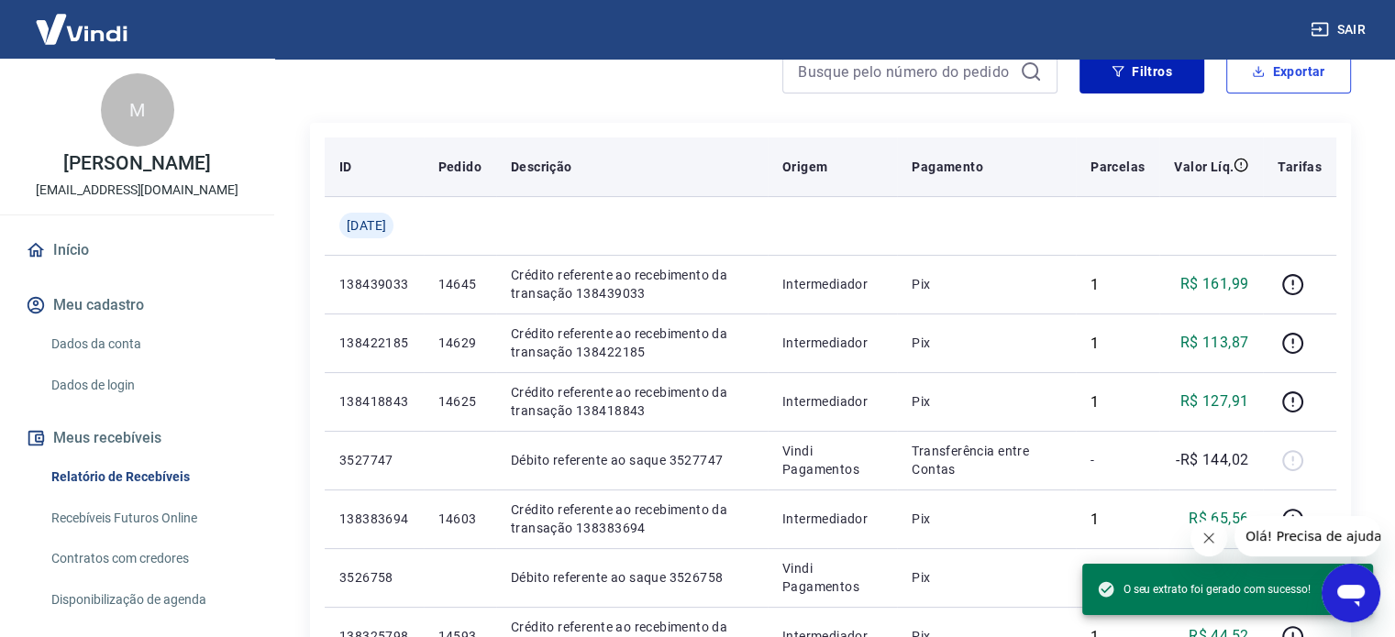
scroll to position [183, 0]
